Goal: Task Accomplishment & Management: Manage account settings

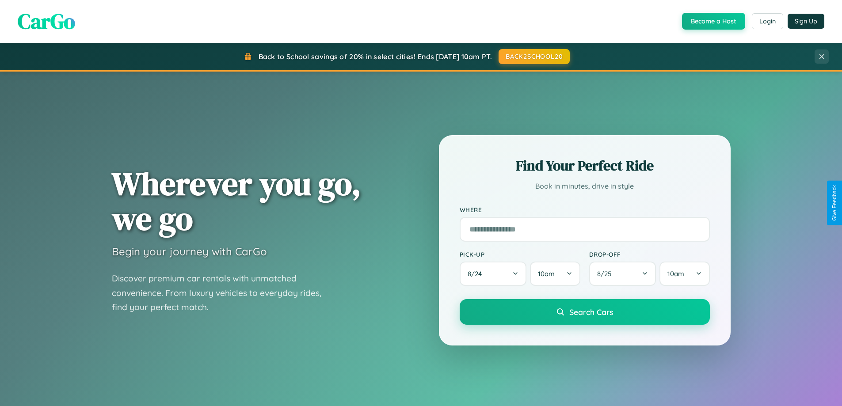
scroll to position [381, 0]
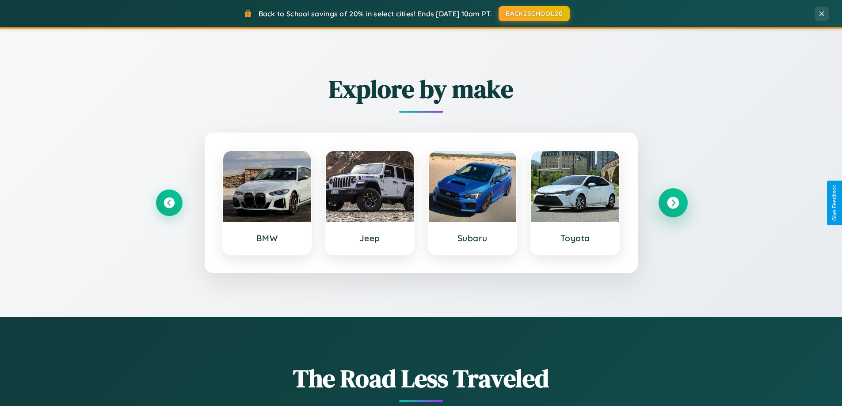
click at [673, 203] on icon at bounding box center [673, 203] width 12 height 12
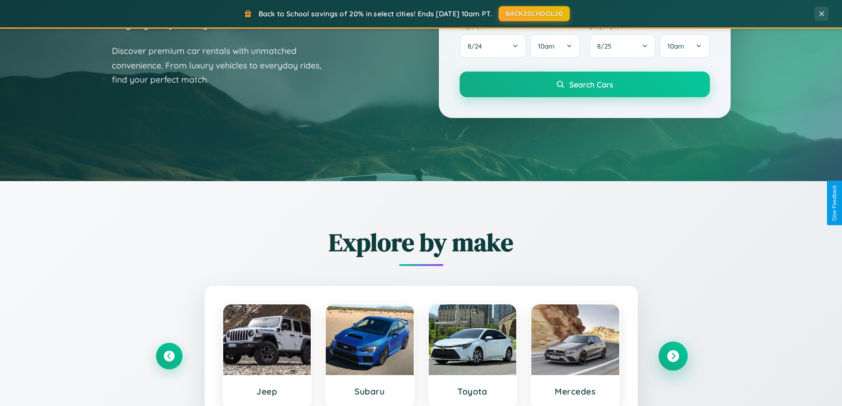
scroll to position [0, 0]
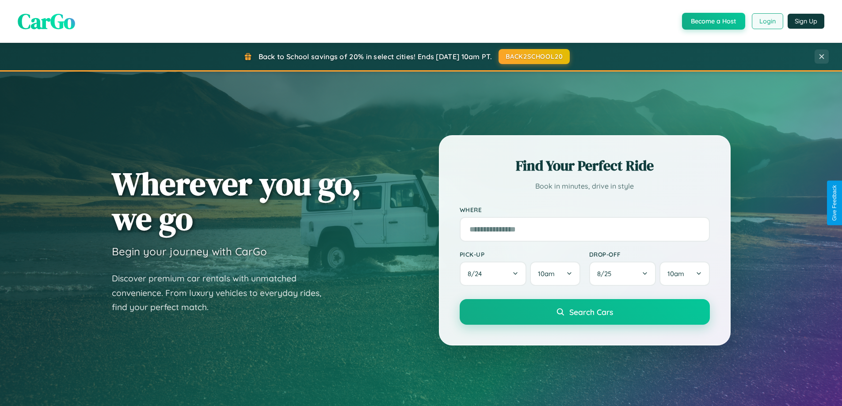
click at [767, 21] on button "Login" at bounding box center [767, 21] width 31 height 16
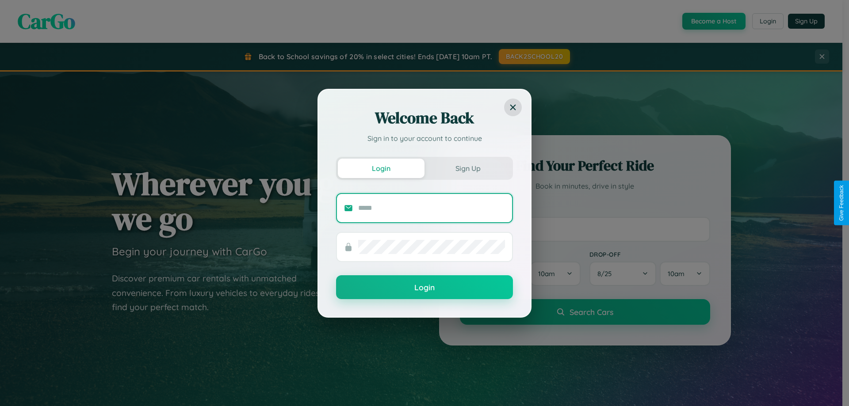
click at [432, 208] on input "text" at bounding box center [431, 208] width 147 height 14
type input "**********"
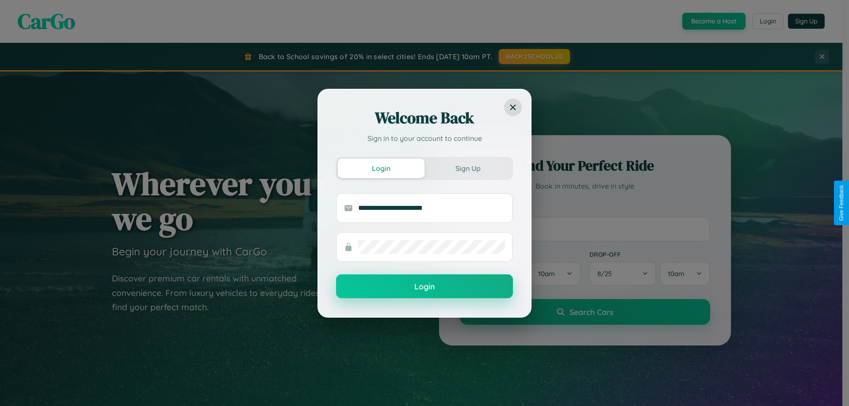
click at [424, 287] on button "Login" at bounding box center [424, 287] width 177 height 24
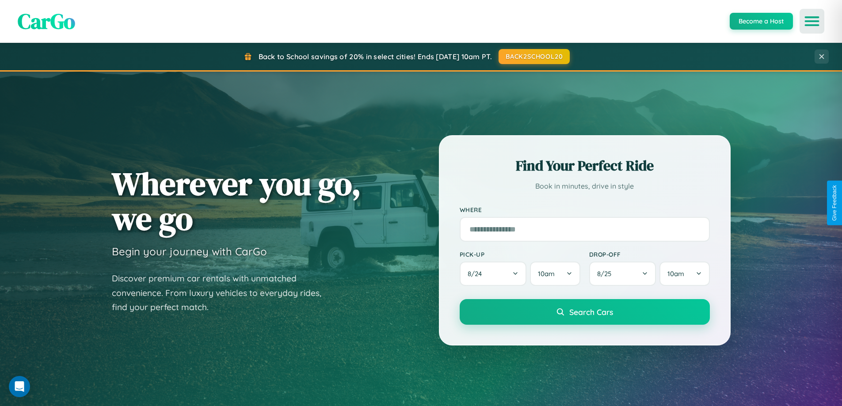
click at [812, 21] on icon "Open menu" at bounding box center [812, 21] width 13 height 8
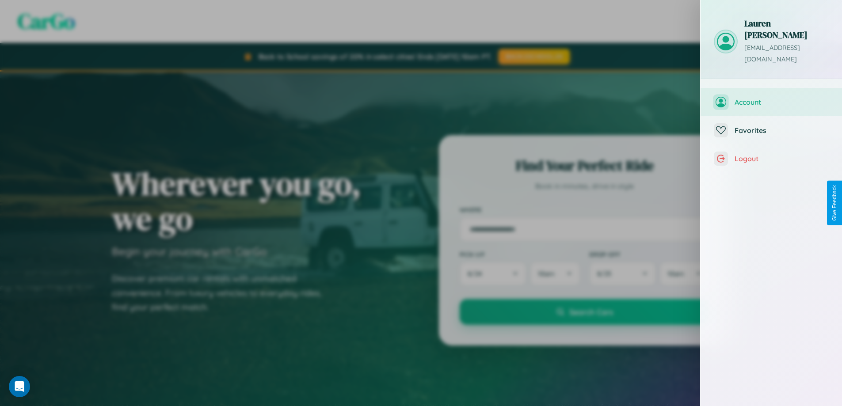
click at [772, 98] on span "Account" at bounding box center [782, 102] width 94 height 9
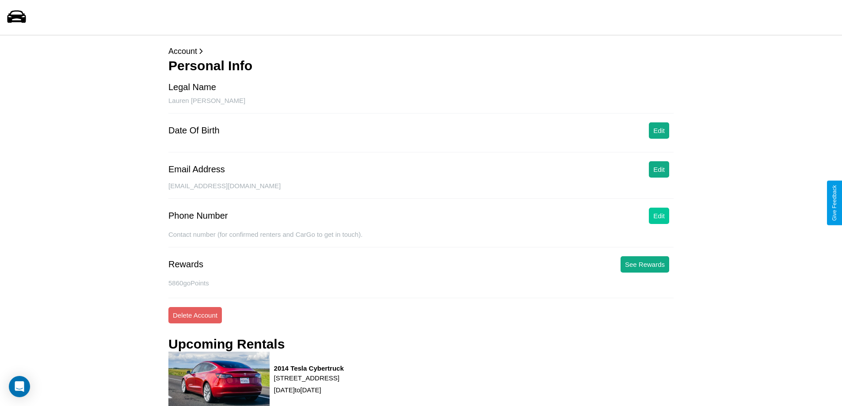
click at [659, 216] on button "Edit" at bounding box center [659, 216] width 20 height 16
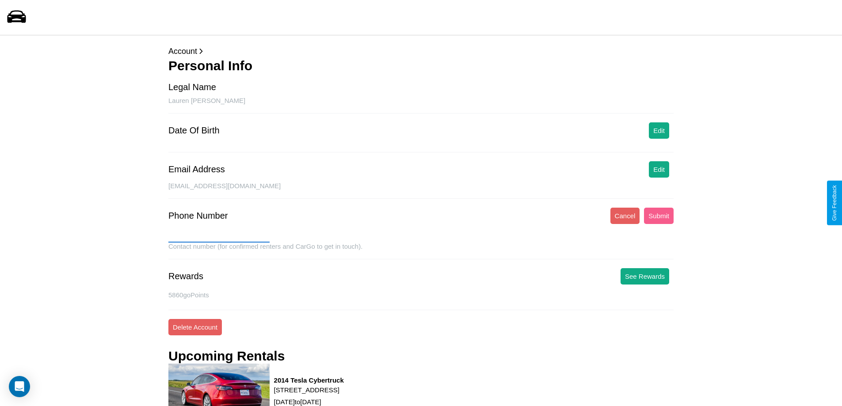
click at [219, 236] on input "text" at bounding box center [218, 236] width 101 height 14
type input "**********"
click at [659, 216] on button "Submit" at bounding box center [659, 216] width 30 height 16
